Goal: Transaction & Acquisition: Purchase product/service

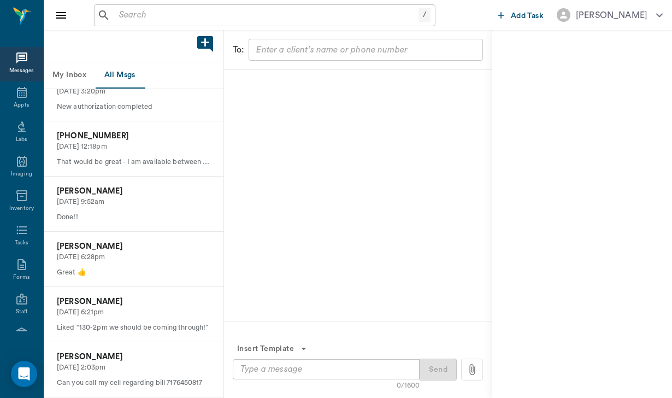
scroll to position [466, 0]
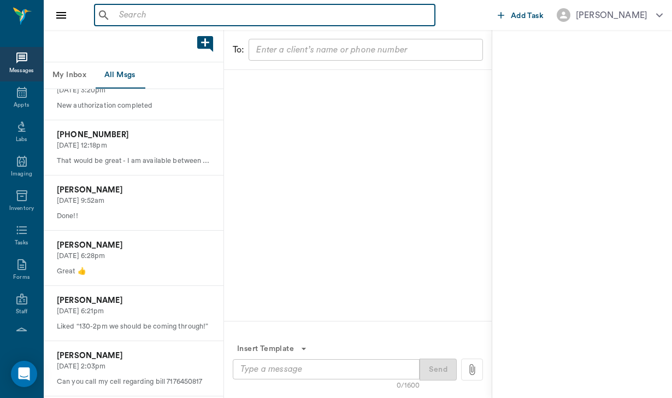
click at [154, 14] on input "text" at bounding box center [273, 15] width 316 height 15
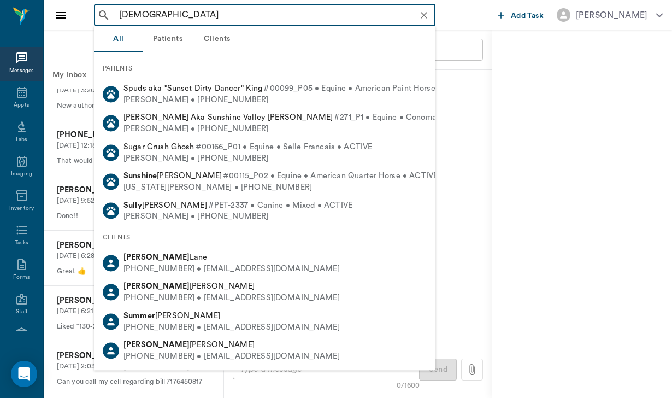
type input "[DEMOGRAPHIC_DATA]"
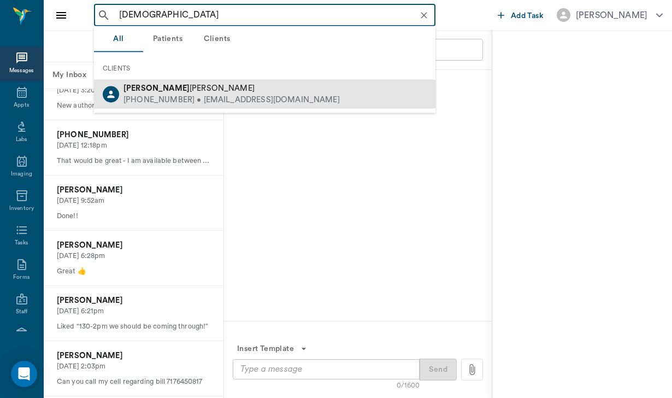
click at [181, 83] on div "[PERSON_NAME] [PHONE_NUMBER] • [EMAIL_ADDRESS][DOMAIN_NAME]" at bounding box center [264, 94] width 341 height 29
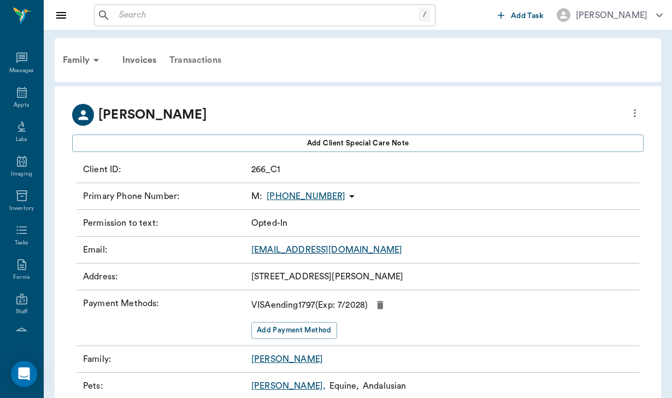
click at [209, 62] on div "Transactions" at bounding box center [195, 60] width 65 height 26
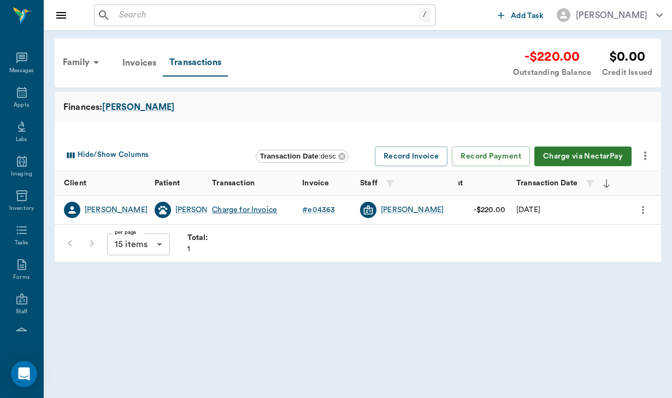
click at [574, 157] on button "Charge via NectarPay" at bounding box center [582, 156] width 97 height 20
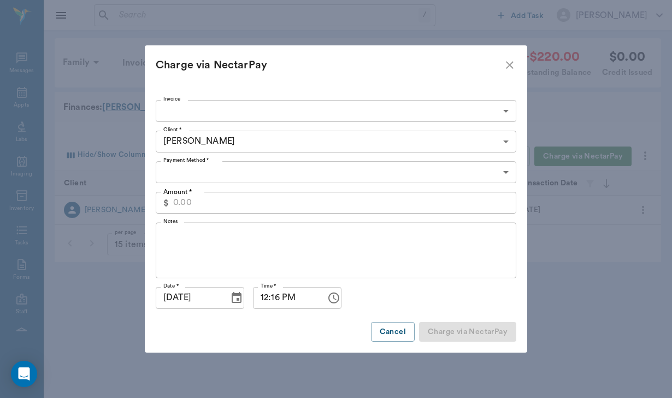
type input "CREDIT_CARDS_ON_FILE"
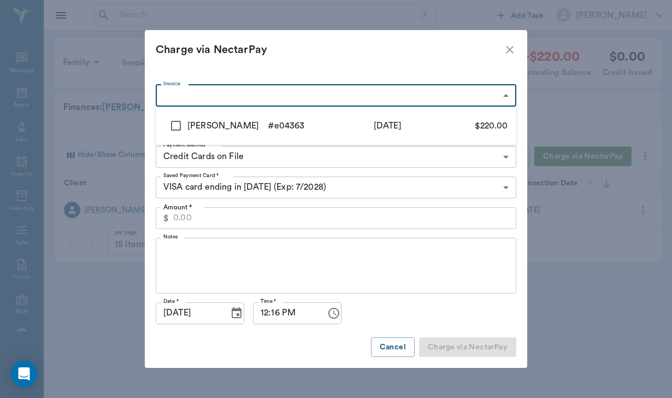
click at [264, 96] on body "/ ​ Add Task [PERSON_NAME] Nectar Messages Appts Labs Imaging Inventory Tasks F…" at bounding box center [336, 199] width 672 height 398
click at [176, 122] on input "checkbox" at bounding box center [175, 125] width 23 height 23
checkbox input "true"
type input "685825d1cd3038f21be04363"
type input "220.00"
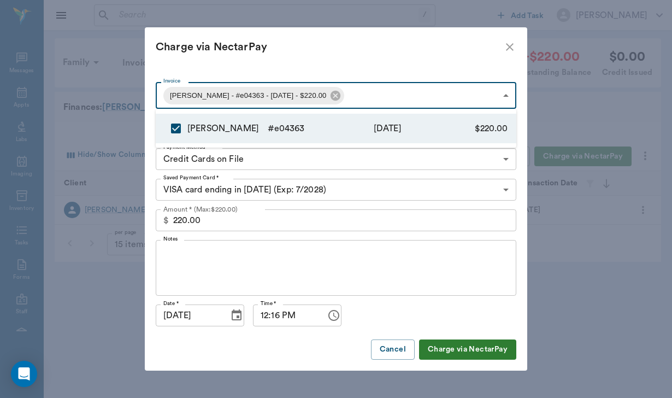
click at [180, 258] on div at bounding box center [336, 199] width 672 height 398
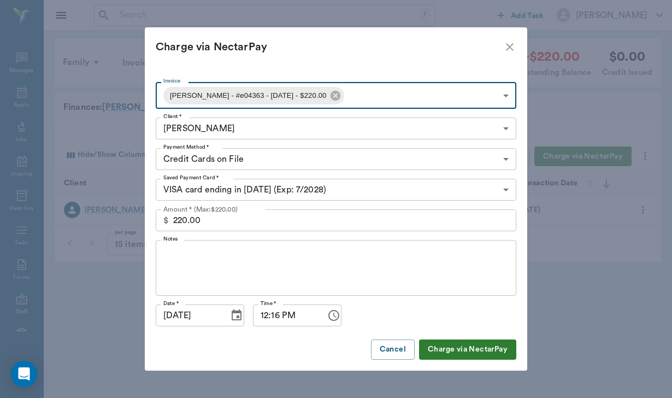
click at [180, 258] on textarea "Notes" at bounding box center [335, 268] width 345 height 38
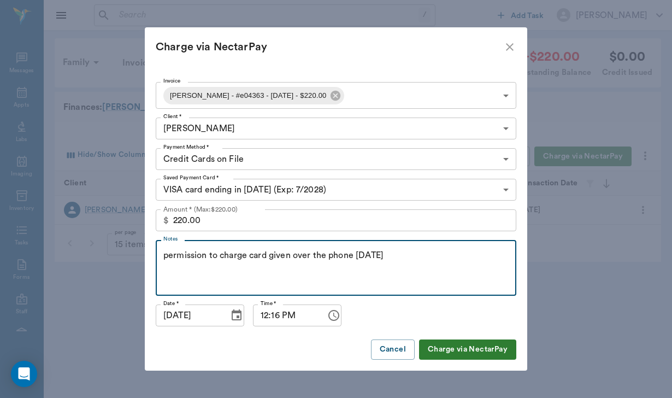
type textarea "permission to charge card given over the phone [DATE]"
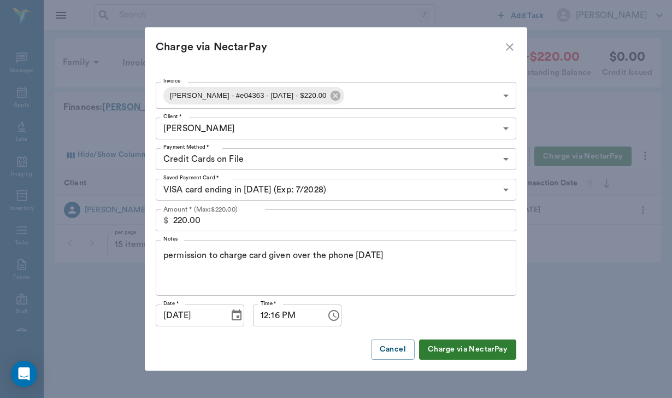
click at [479, 349] on button "Charge via NectarPay" at bounding box center [467, 349] width 97 height 20
